Goal: Information Seeking & Learning: Understand process/instructions

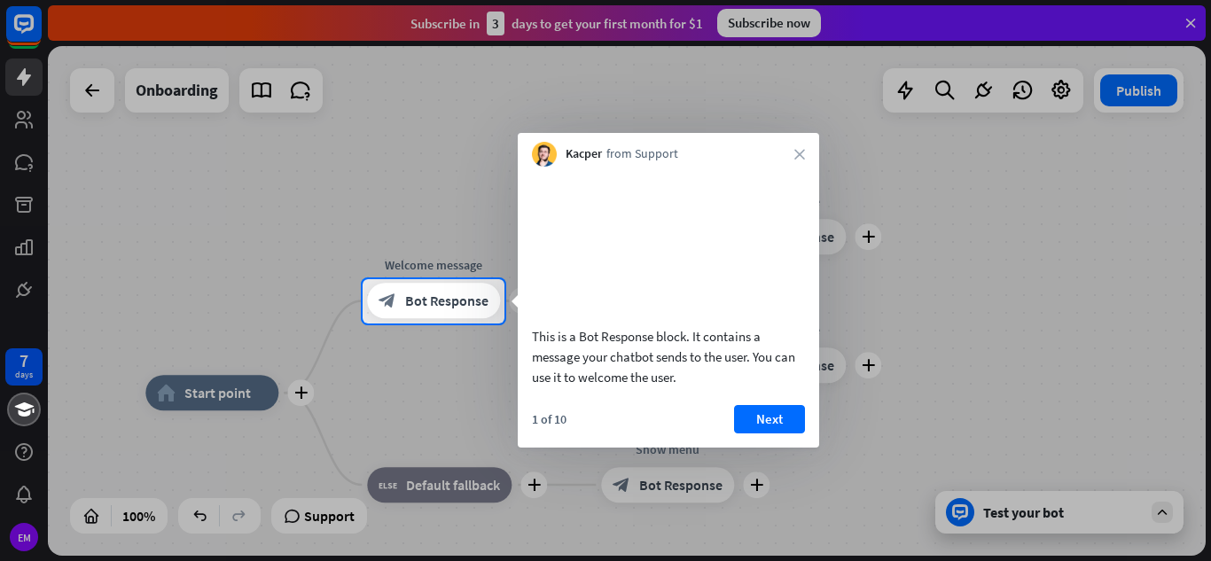
click at [798, 143] on div "Kacper from Support close" at bounding box center [668, 150] width 301 height 34
click at [745, 431] on button "Next" at bounding box center [769, 419] width 71 height 28
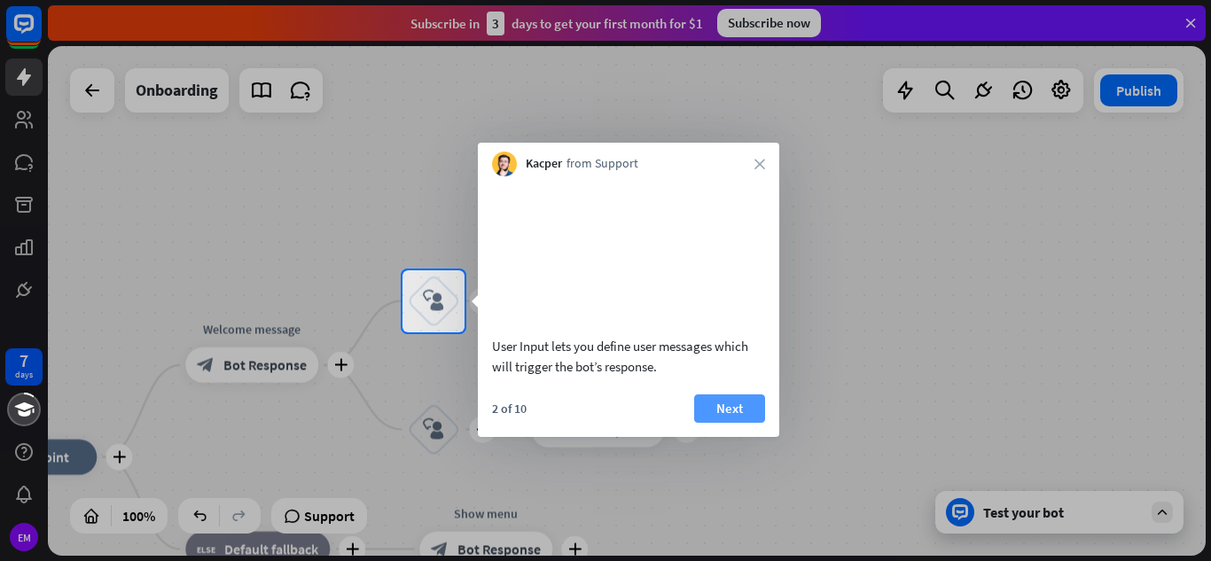
click at [739, 423] on button "Next" at bounding box center [729, 408] width 71 height 28
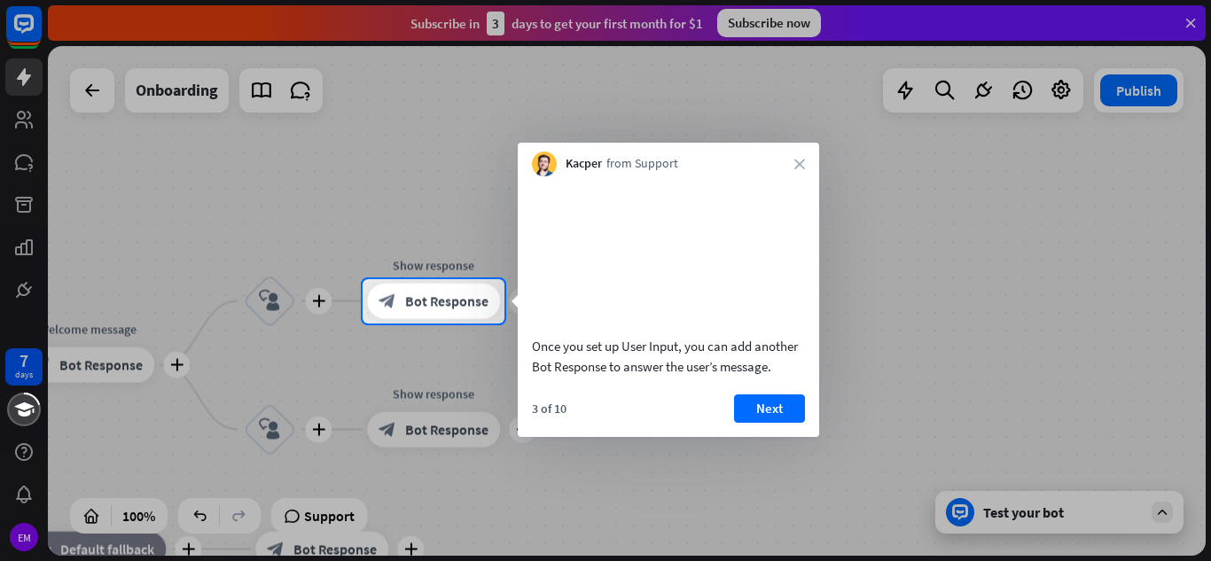
click at [739, 423] on button "Next" at bounding box center [769, 408] width 71 height 28
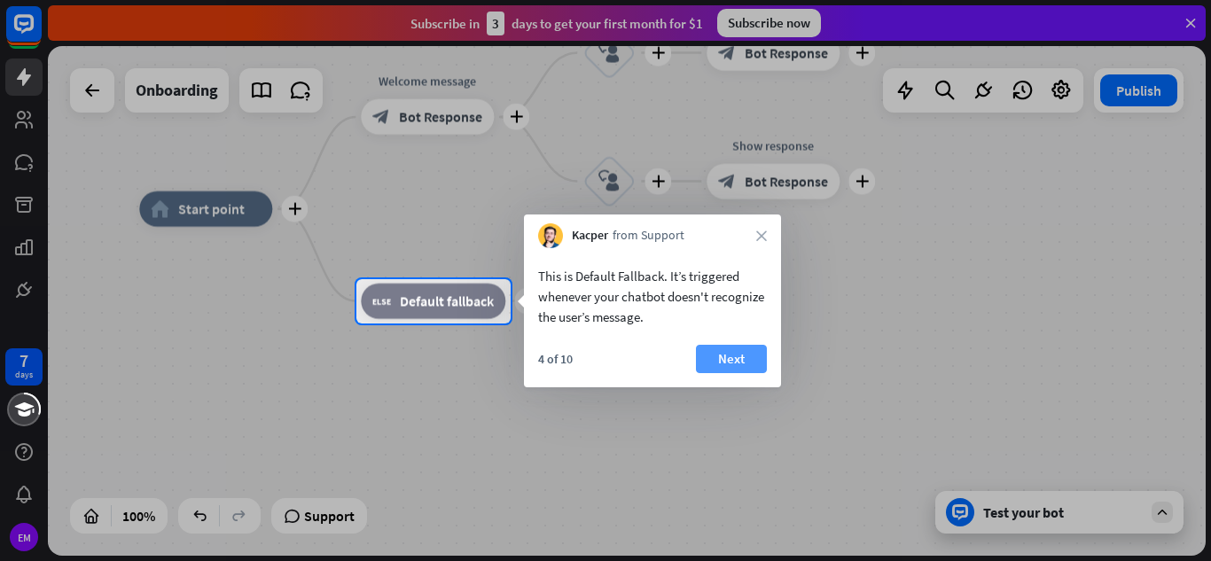
click at [756, 369] on button "Next" at bounding box center [731, 359] width 71 height 28
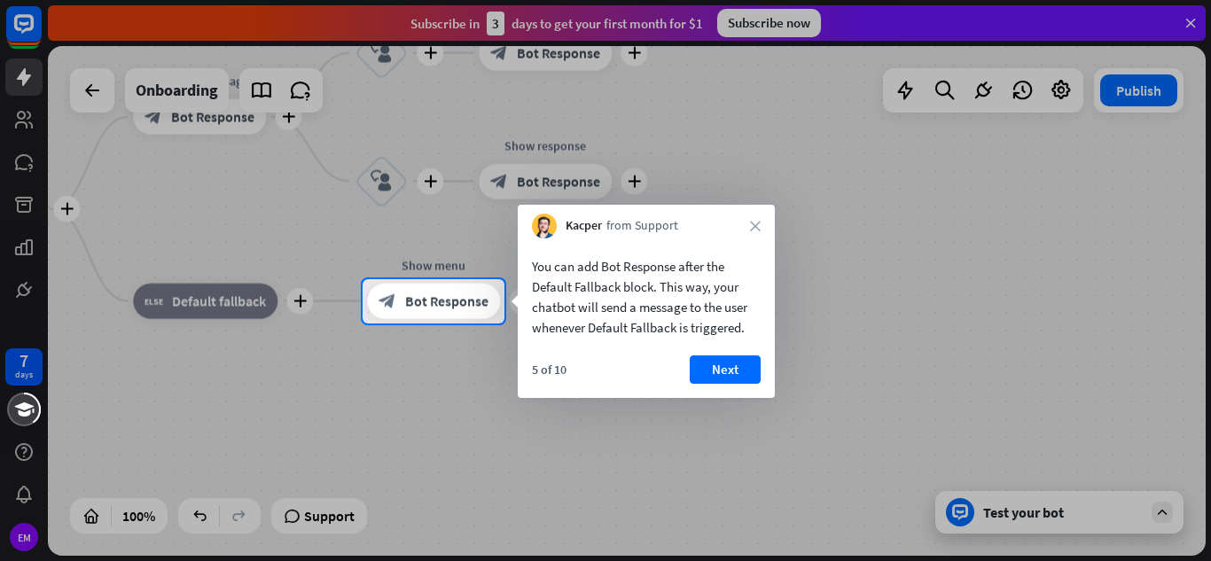
click at [756, 369] on button "Next" at bounding box center [725, 369] width 71 height 28
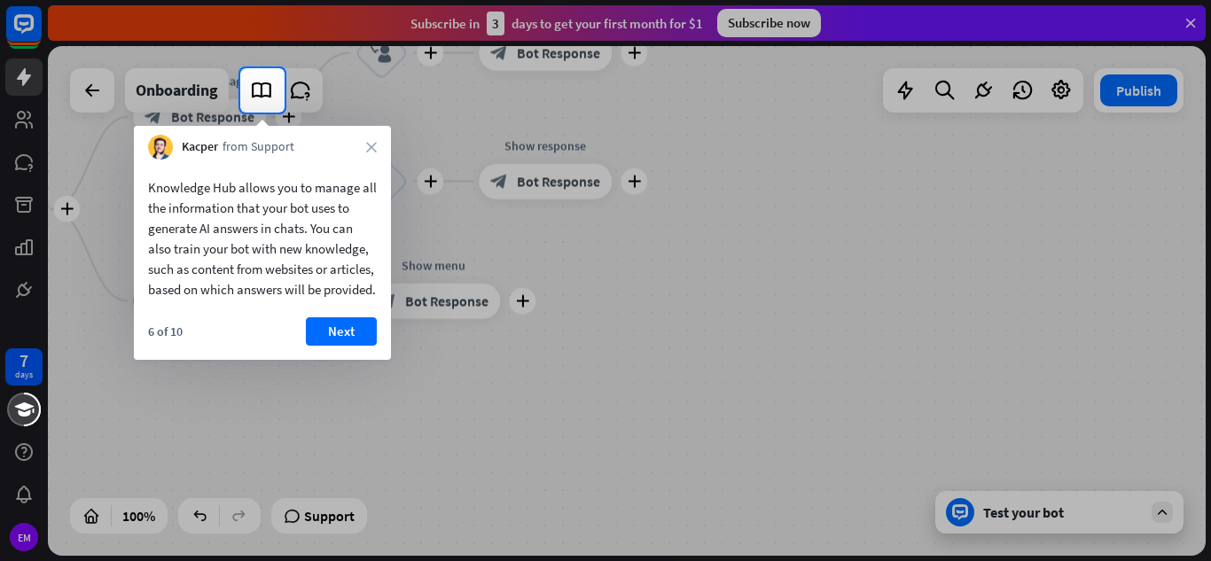
click at [379, 360] on div "6 of 10 Next" at bounding box center [262, 338] width 257 height 43
click at [319, 346] on button "Next" at bounding box center [341, 331] width 71 height 28
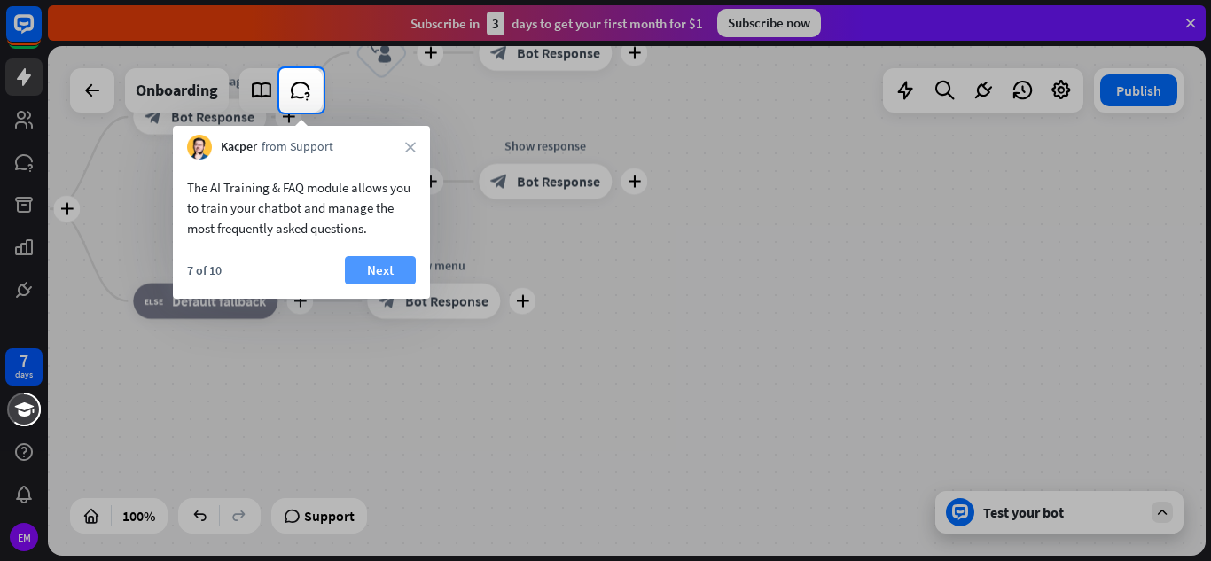
click at [396, 261] on button "Next" at bounding box center [380, 270] width 71 height 28
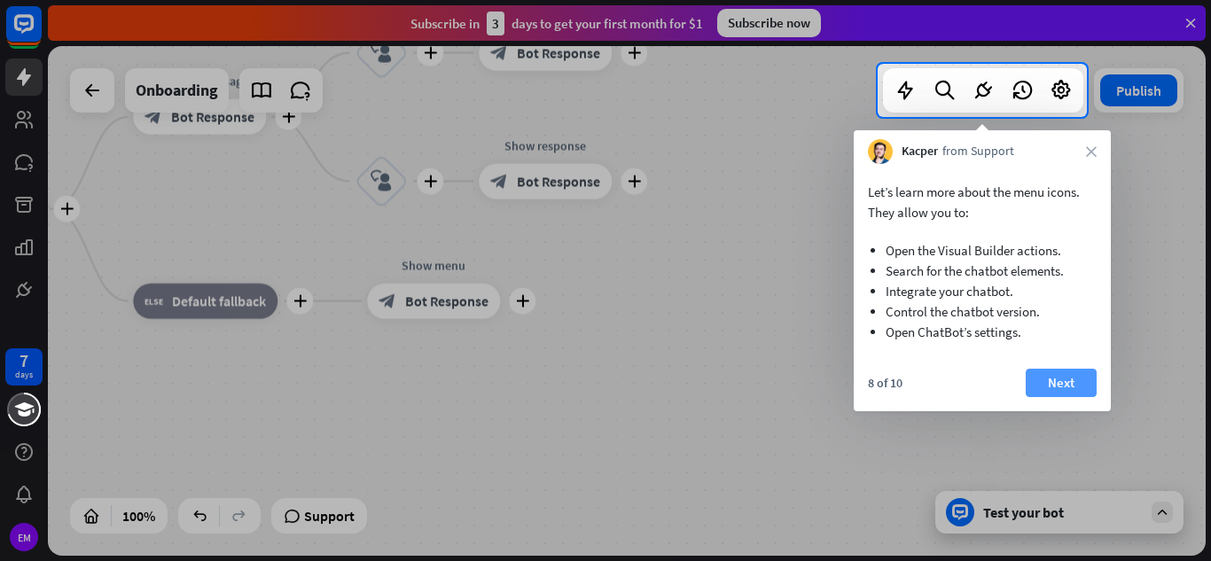
click at [1041, 385] on button "Next" at bounding box center [1061, 383] width 71 height 28
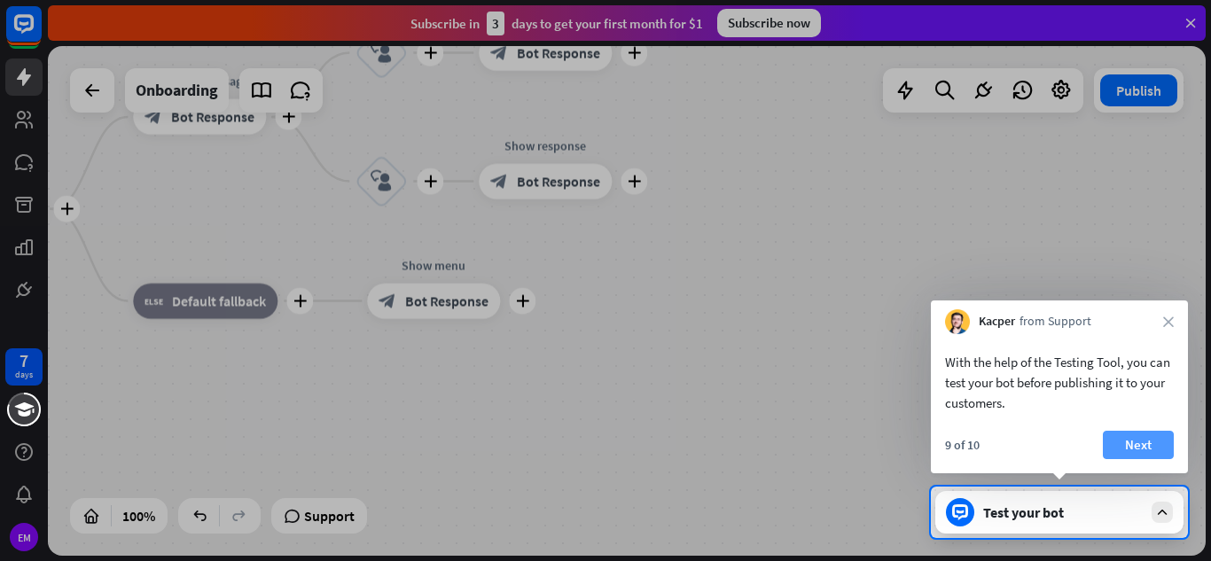
click at [1138, 450] on button "Next" at bounding box center [1138, 445] width 71 height 28
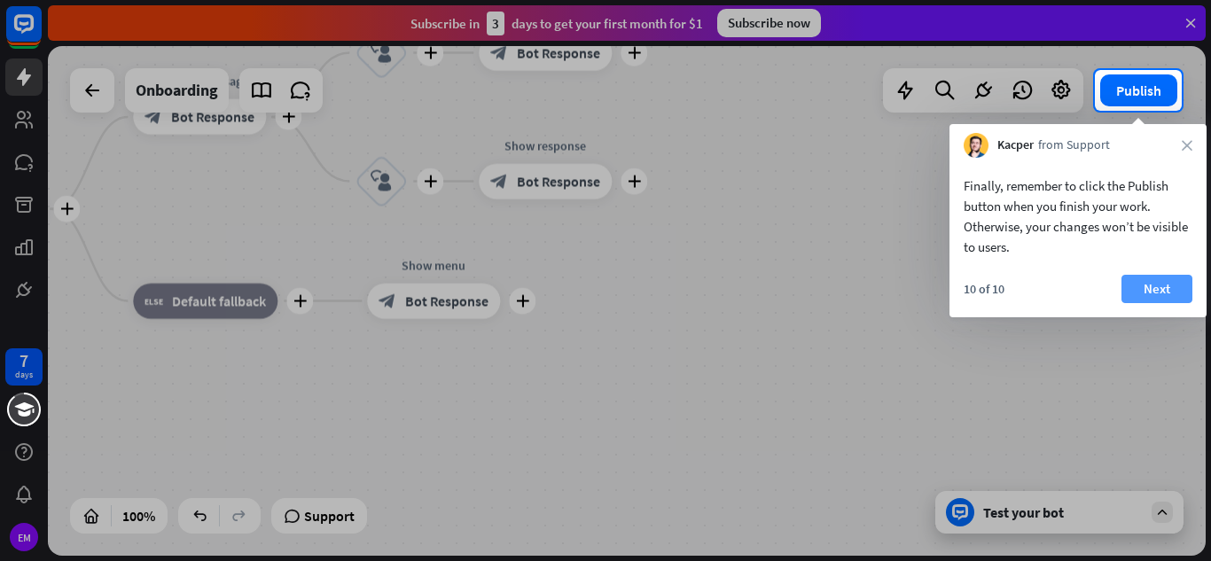
click at [1165, 280] on button "Next" at bounding box center [1156, 289] width 71 height 28
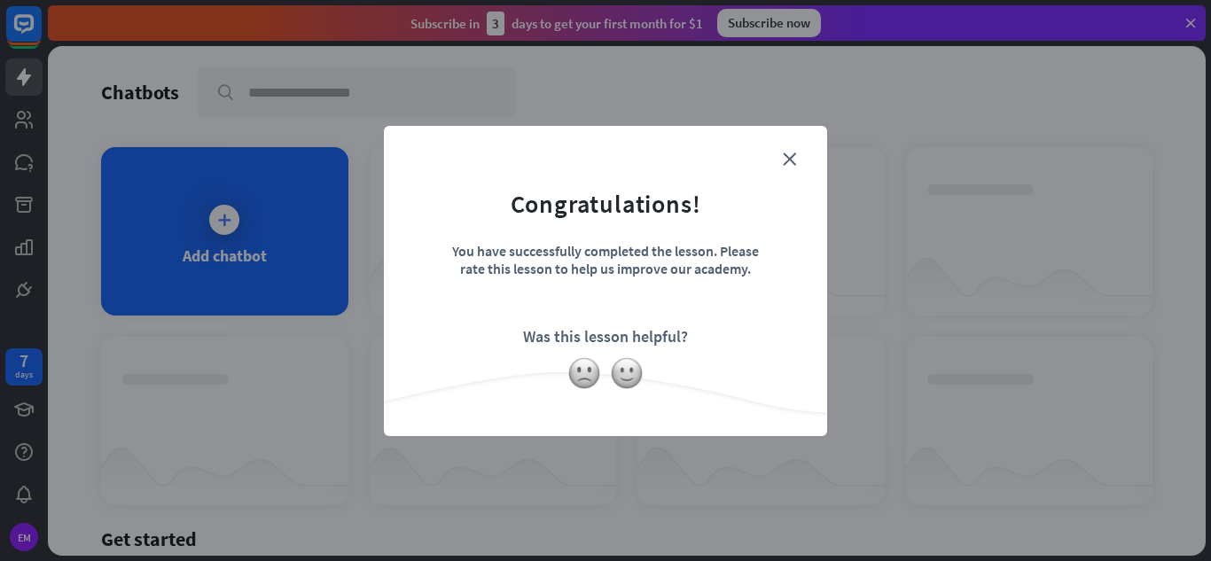
click at [665, 299] on div "You have successfully completed the lesson. Please rate this lesson to help us …" at bounding box center [605, 273] width 310 height 62
click at [333, 256] on div "close Congratulations! You have successfully completed the lesson. Please rate …" at bounding box center [605, 280] width 1211 height 561
click at [784, 169] on form "Congratulations! You have successfully completed the lesson. Please rate this l…" at bounding box center [605, 254] width 399 height 212
click at [789, 165] on icon "close" at bounding box center [789, 158] width 13 height 13
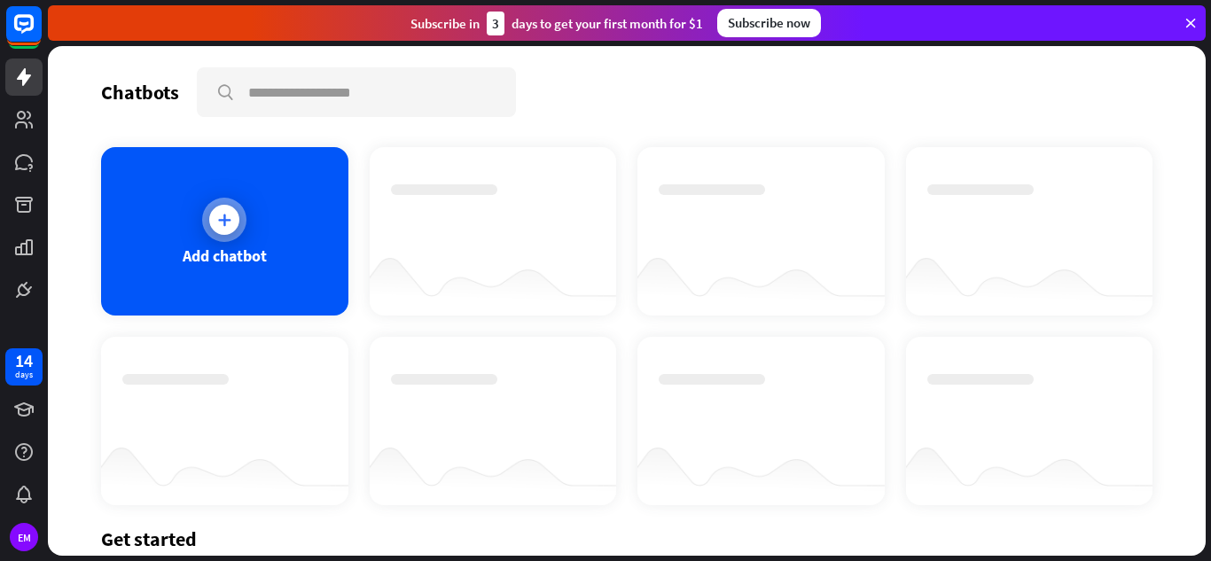
click at [255, 222] on div "Add chatbot" at bounding box center [224, 231] width 247 height 168
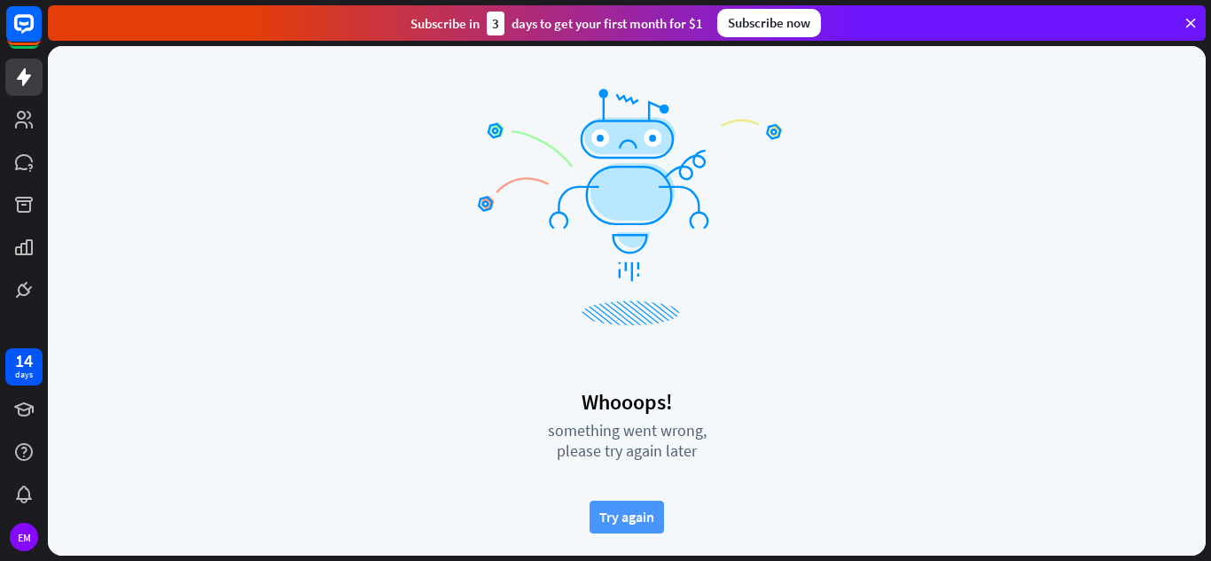
click at [625, 525] on button "Try again" at bounding box center [626, 517] width 74 height 33
